Goal: Ask a question

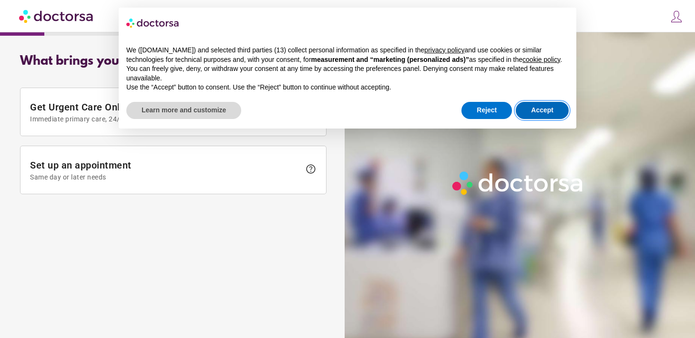
drag, startPoint x: 549, startPoint y: 115, endPoint x: 520, endPoint y: 133, distance: 34.2
click at [549, 115] on button "Accept" at bounding box center [542, 110] width 53 height 17
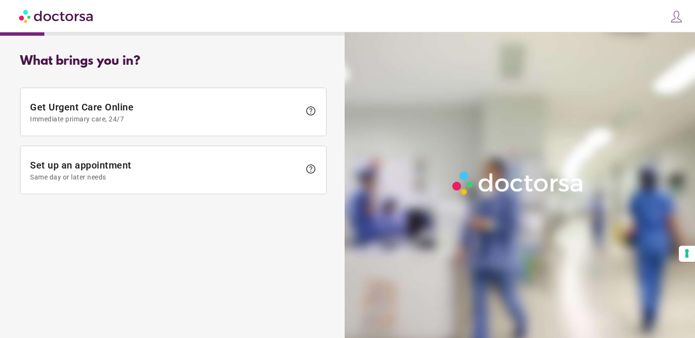
click at [677, 13] on img at bounding box center [676, 16] width 13 height 13
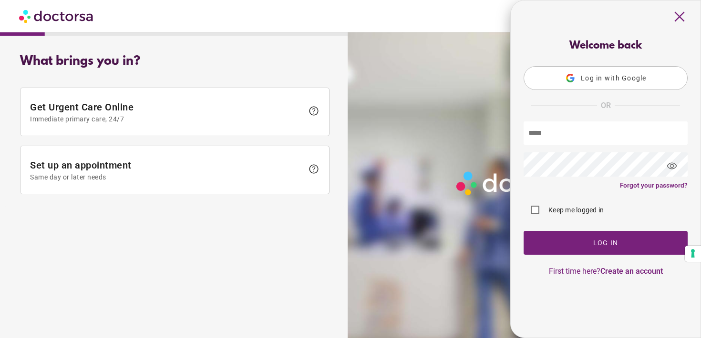
click at [675, 23] on div "close" at bounding box center [606, 14] width 190 height 28
click at [584, 128] on input "text" at bounding box center [605, 133] width 164 height 23
click at [617, 76] on span "Log in with Google" at bounding box center [614, 78] width 66 height 8
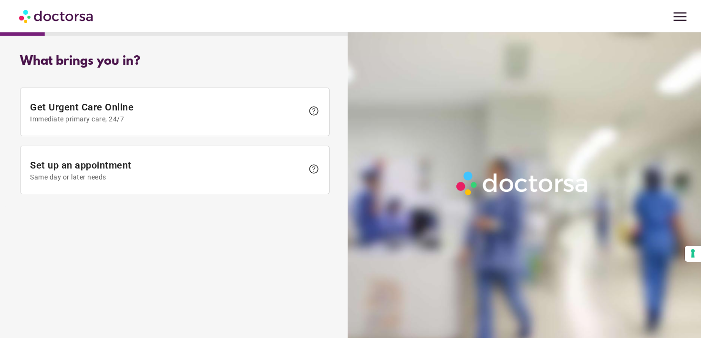
click at [674, 16] on span "menu" at bounding box center [680, 17] width 18 height 18
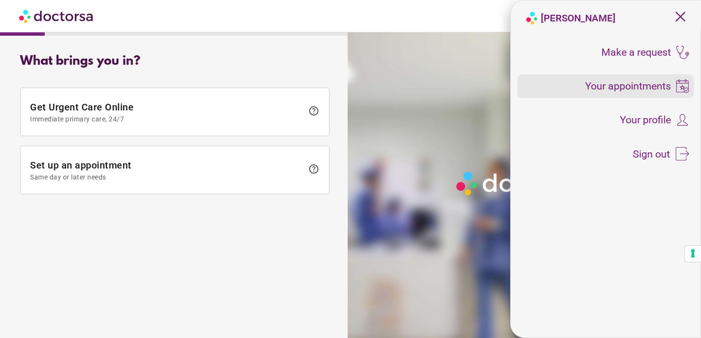
click at [645, 84] on span "Your appointments" at bounding box center [628, 86] width 86 height 10
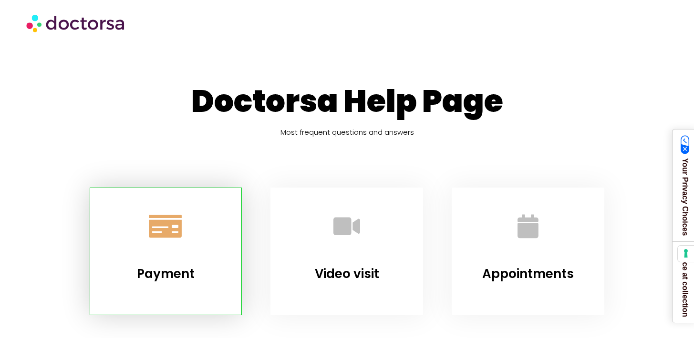
click at [177, 229] on icon "Payment" at bounding box center [166, 227] width 26 height 26
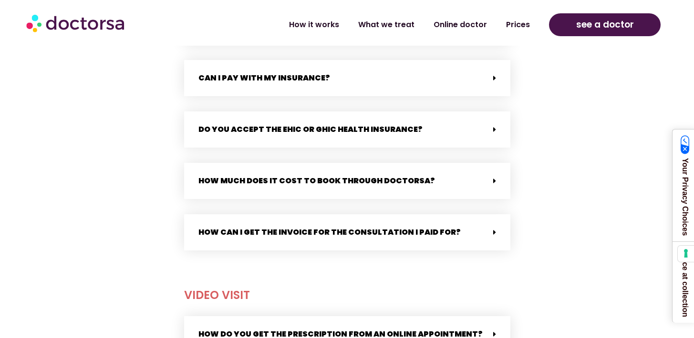
scroll to position [551, 0]
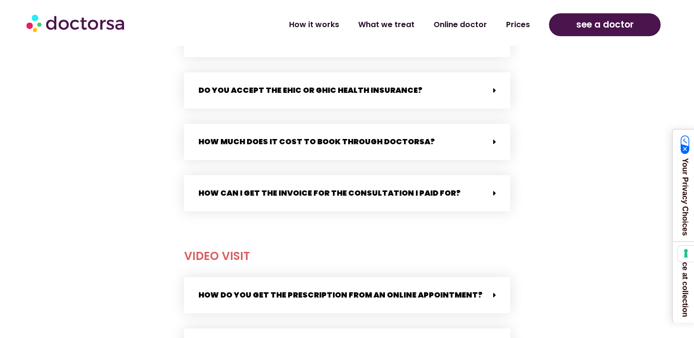
click at [253, 180] on div "How can I get the invoice for the consultation I paid for?" at bounding box center [347, 193] width 326 height 36
